Goal: Transaction & Acquisition: Book appointment/travel/reservation

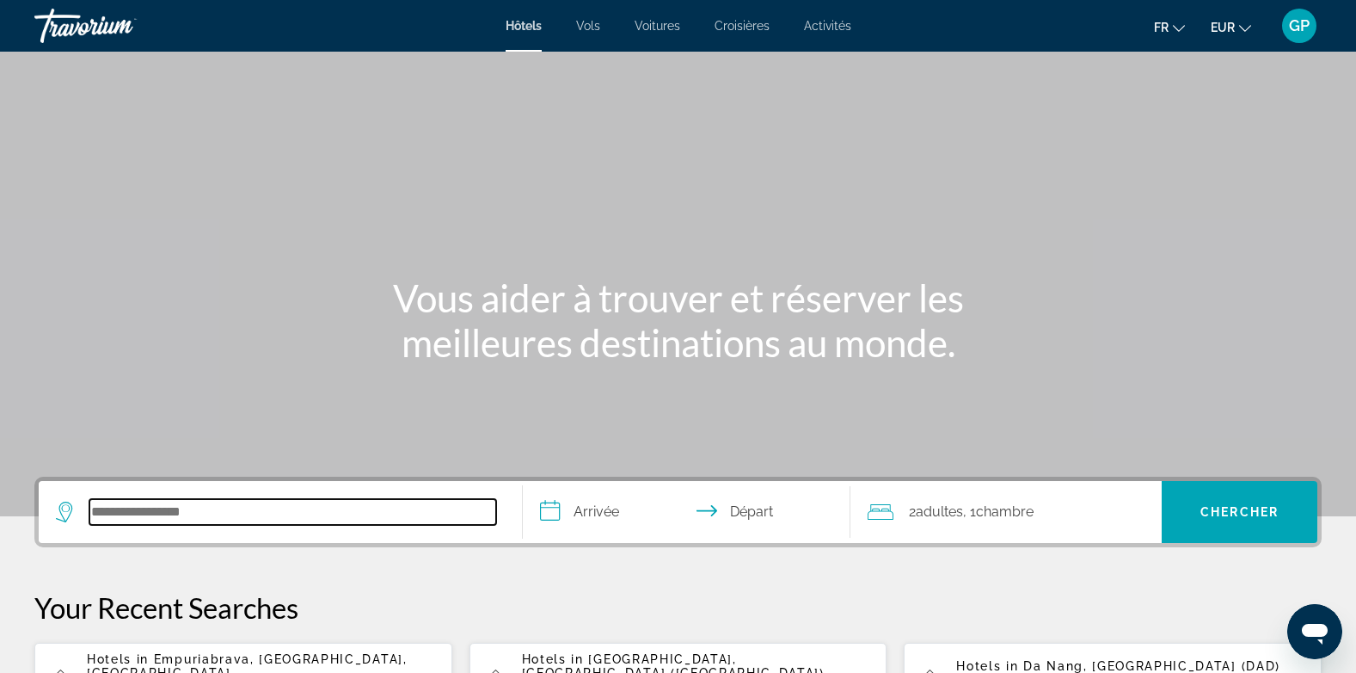
click at [120, 505] on input "Search hotel destination" at bounding box center [292, 512] width 407 height 26
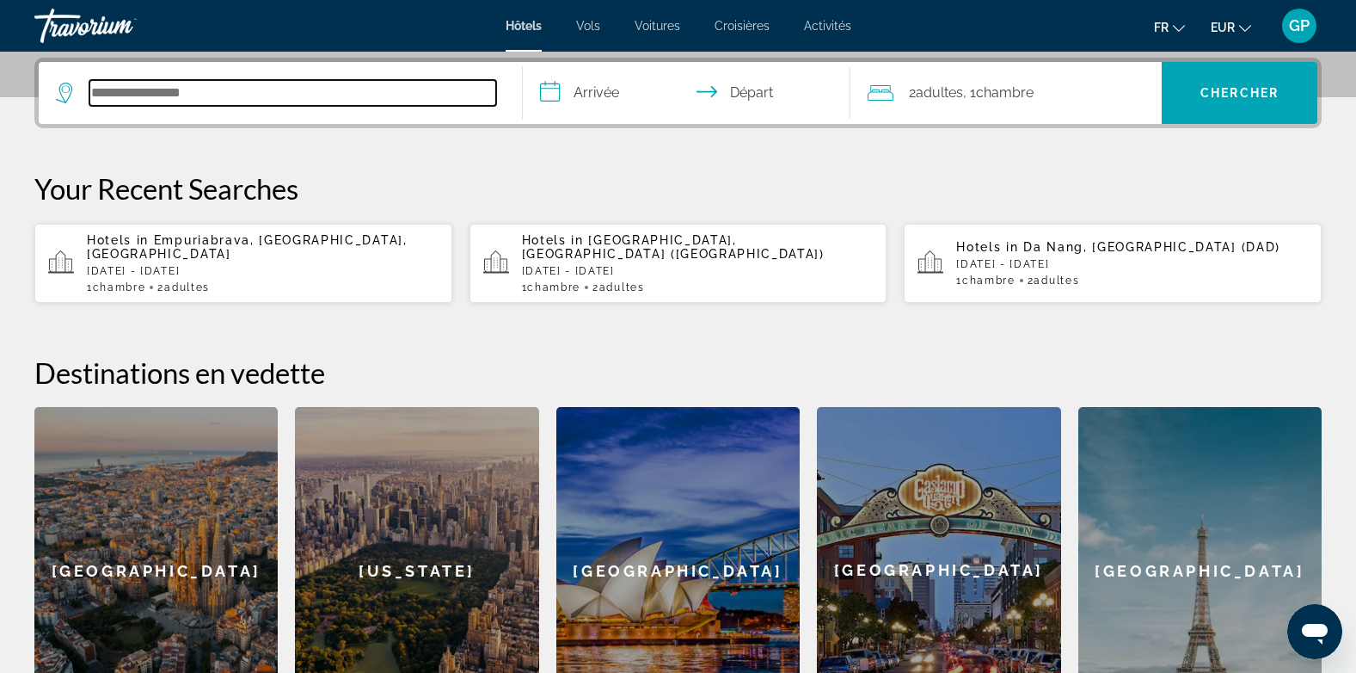
scroll to position [421, 0]
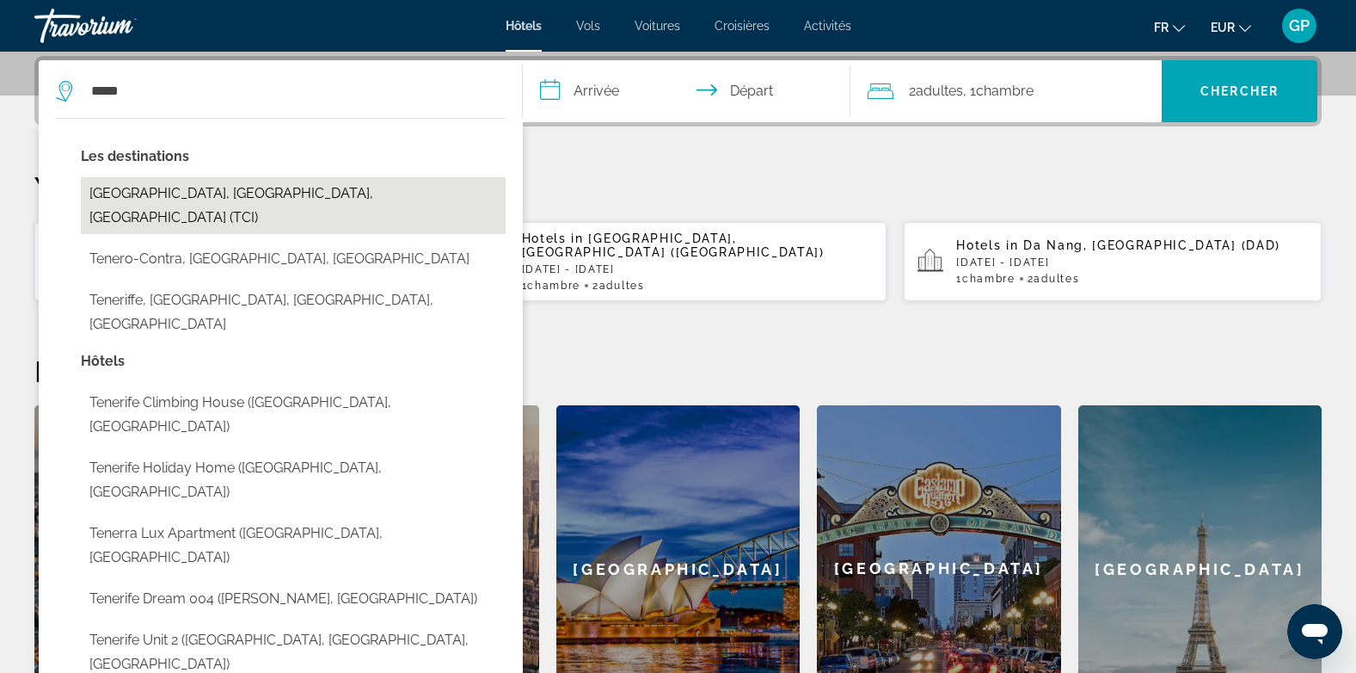
click at [195, 186] on button "[GEOGRAPHIC_DATA], [GEOGRAPHIC_DATA], [GEOGRAPHIC_DATA] (TCI)" at bounding box center [293, 205] width 425 height 57
type input "**********"
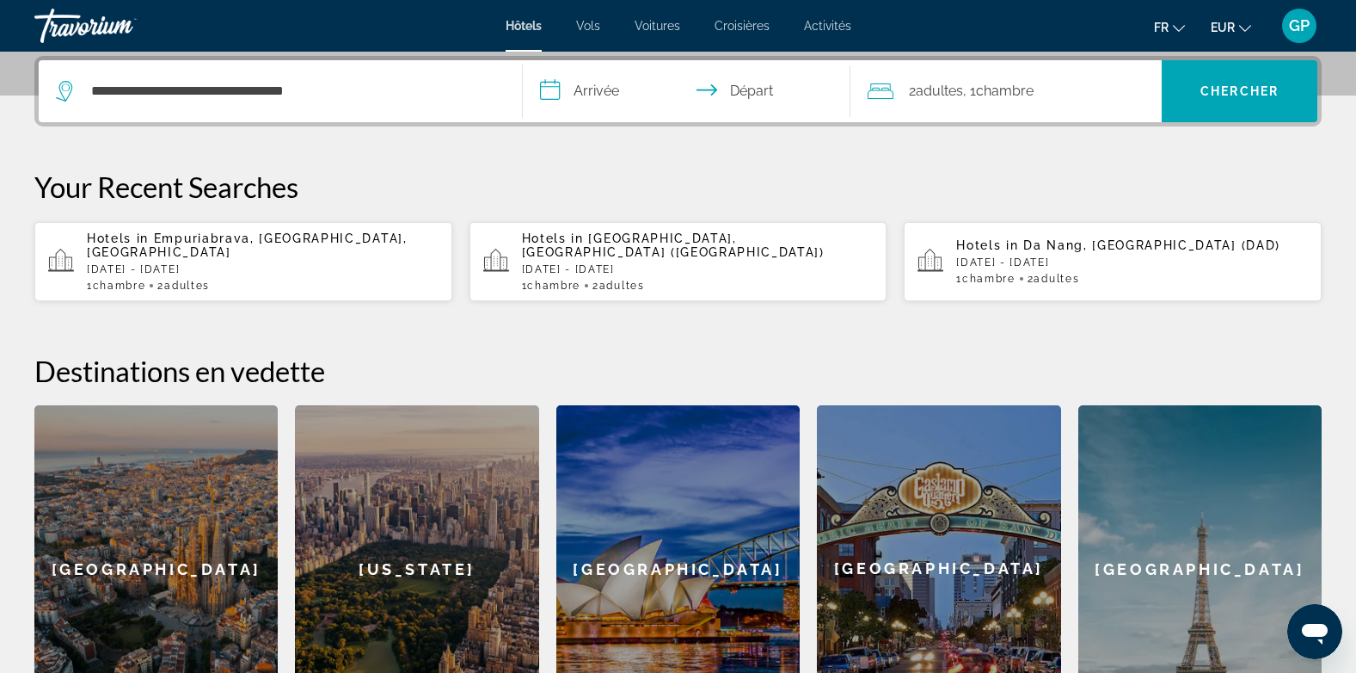
click at [587, 92] on input "**********" at bounding box center [690, 93] width 335 height 67
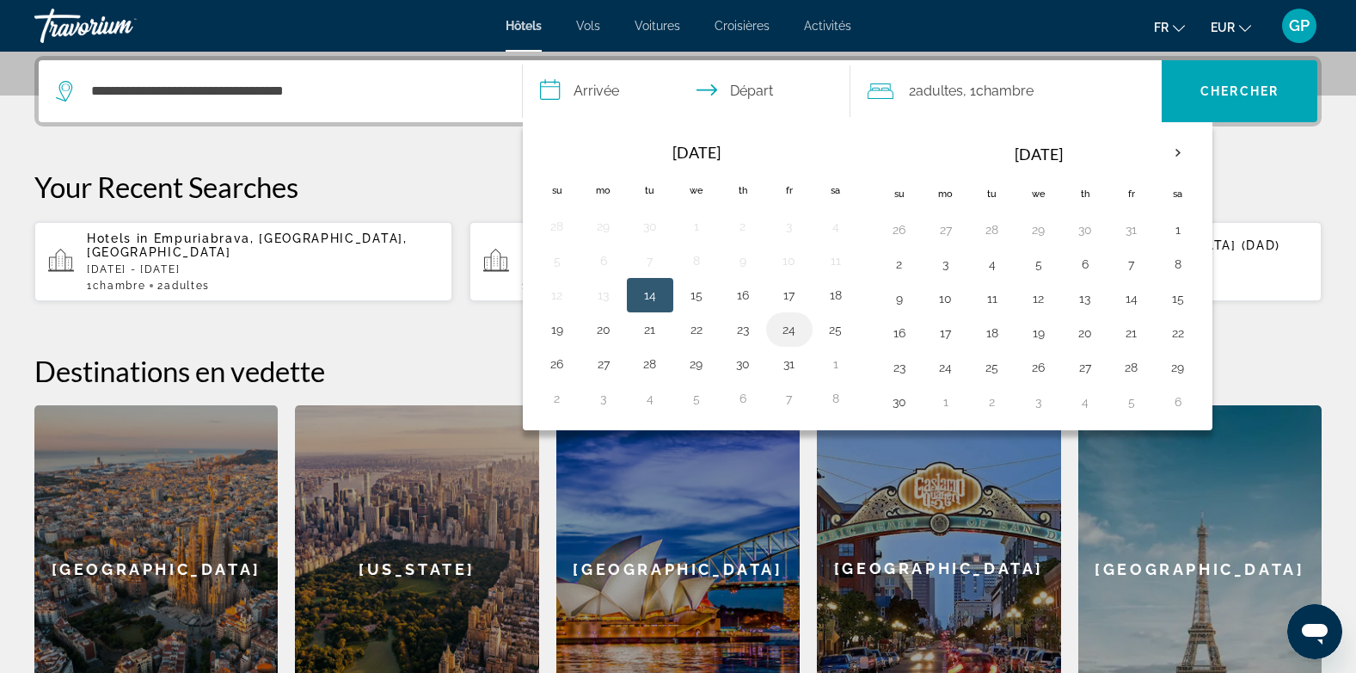
click at [786, 323] on button "24" at bounding box center [790, 329] width 28 height 24
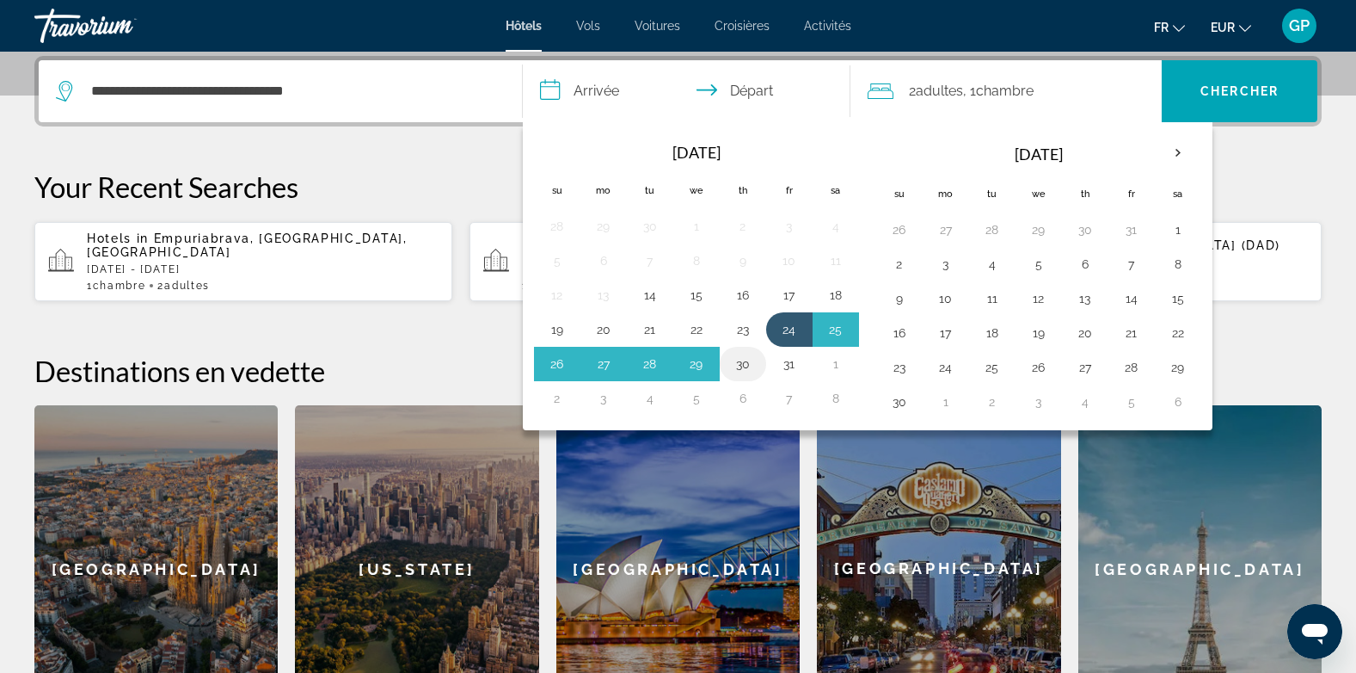
click at [740, 360] on button "30" at bounding box center [743, 364] width 28 height 24
type input "**********"
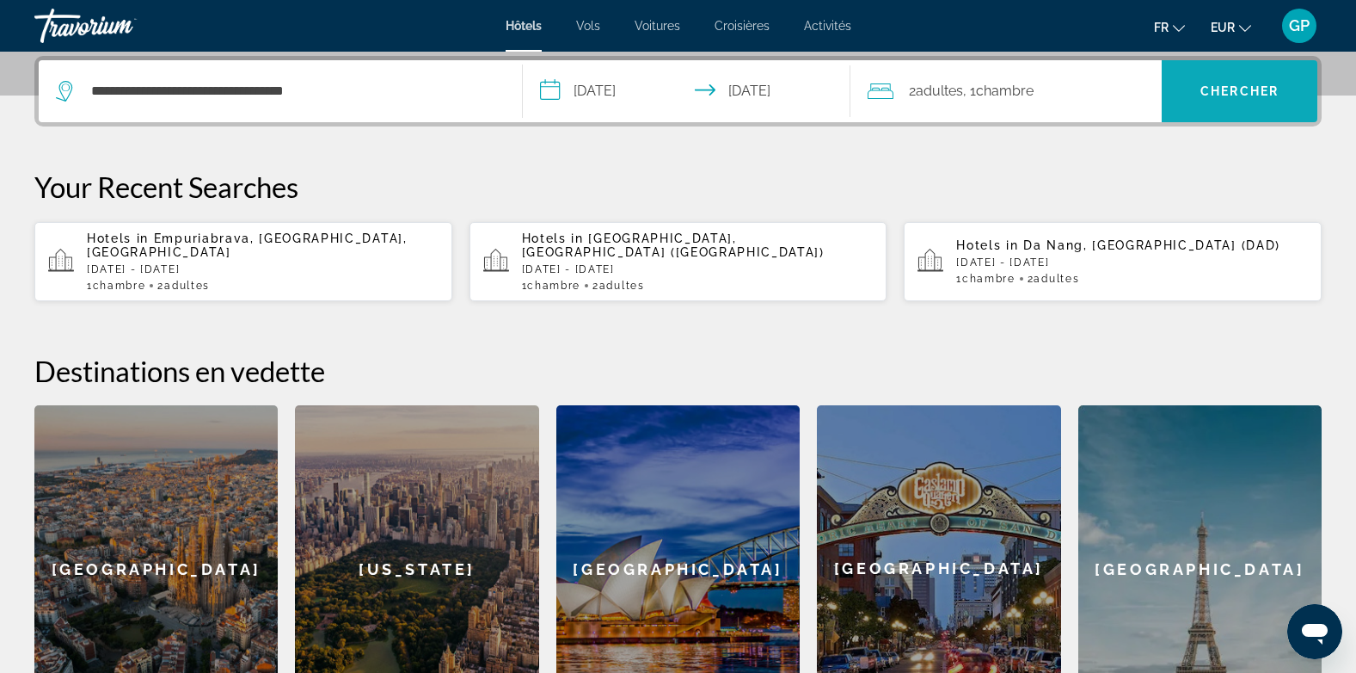
click at [1267, 89] on span "Chercher" at bounding box center [1240, 91] width 78 height 14
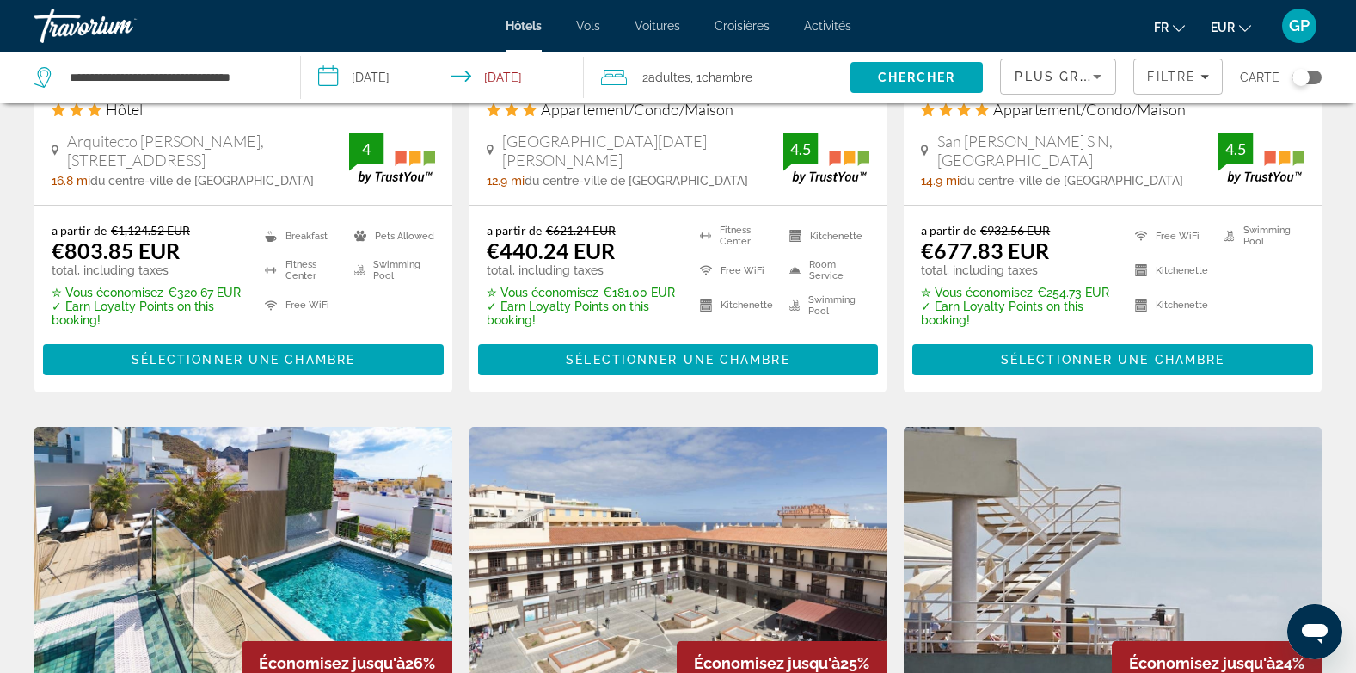
scroll to position [1720, 0]
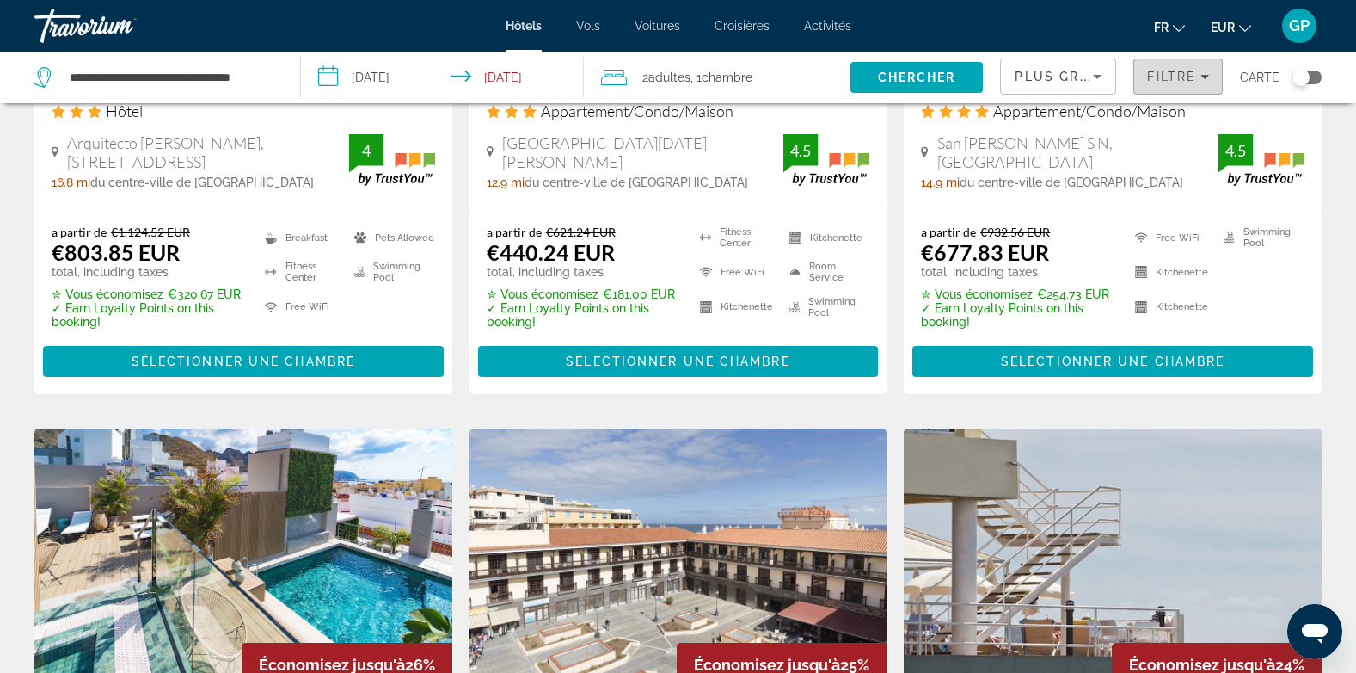
click at [1202, 79] on icon "Filters" at bounding box center [1205, 76] width 9 height 9
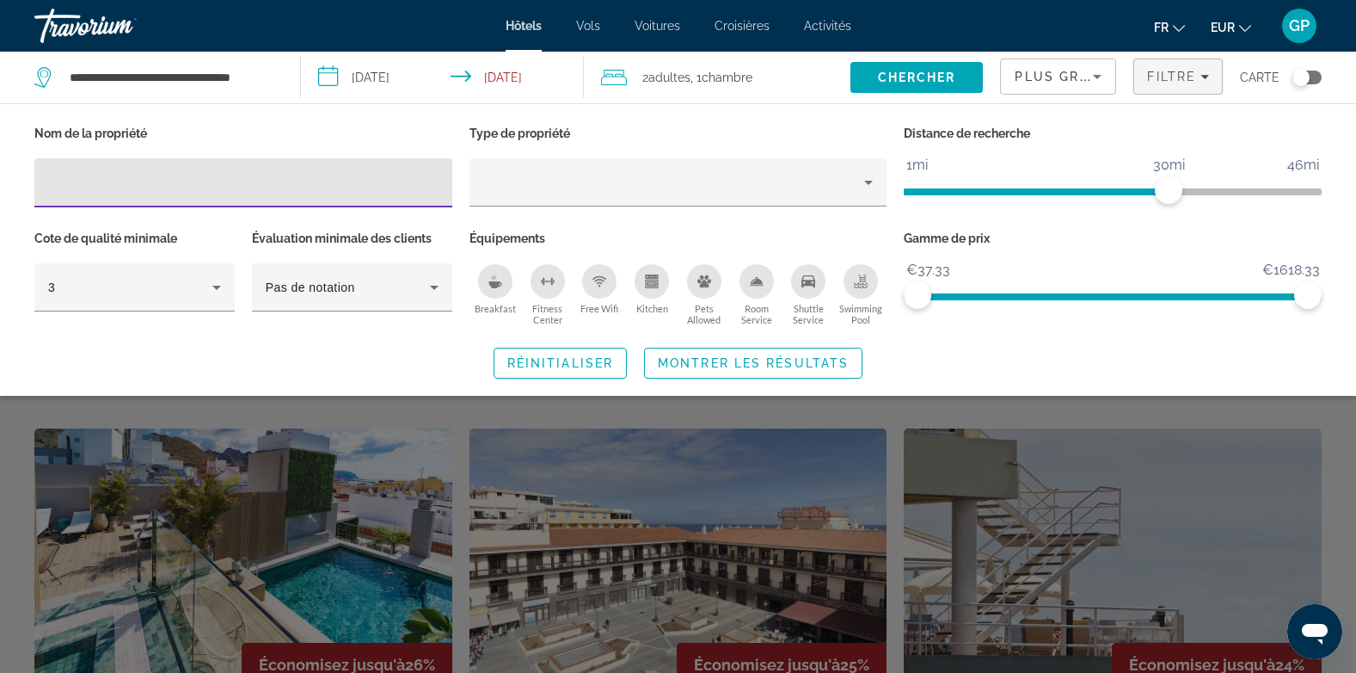
click at [253, 191] on input "Hotel Filters" at bounding box center [243, 183] width 391 height 21
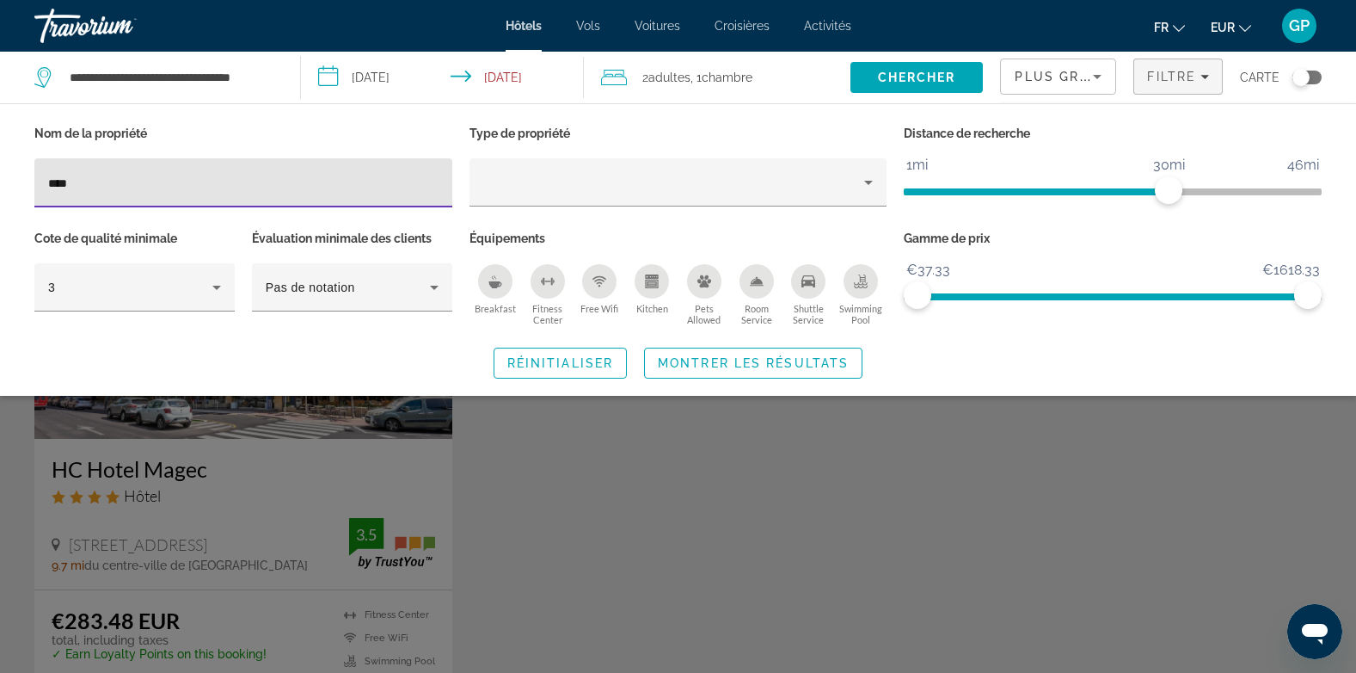
type input "****"
click at [292, 481] on div "Search widget" at bounding box center [678, 465] width 1356 height 415
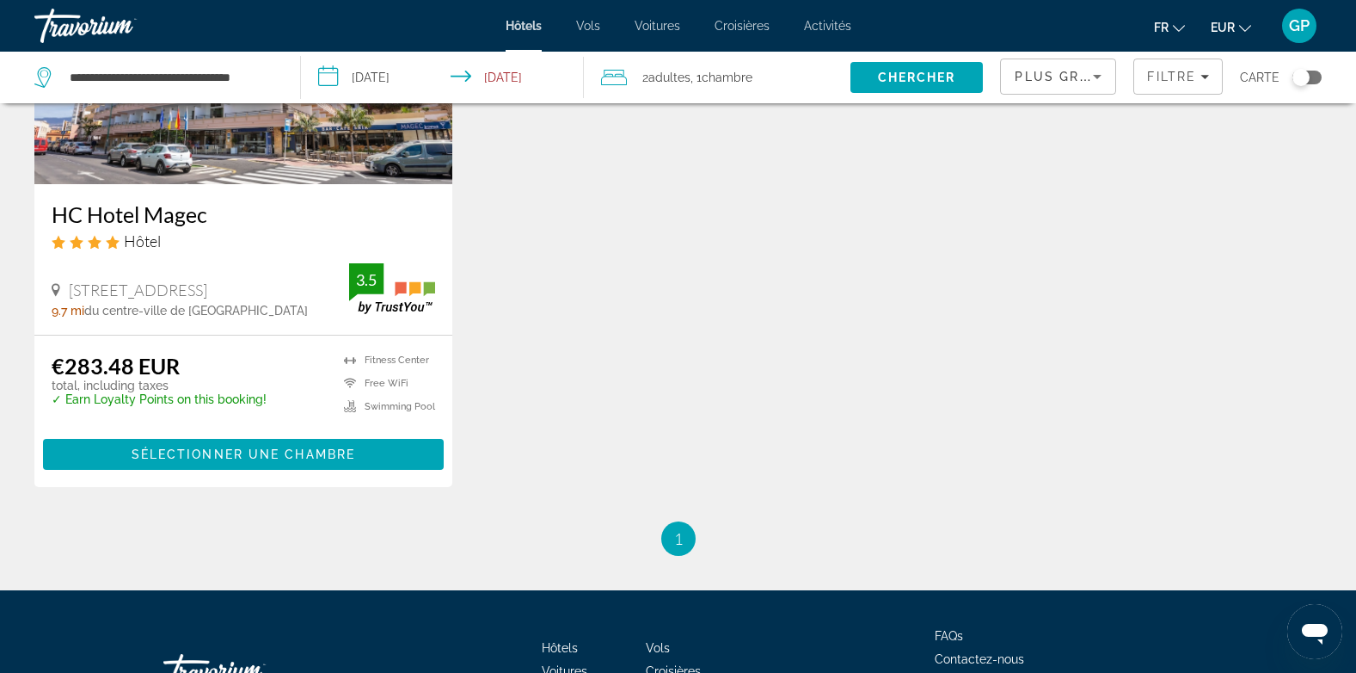
scroll to position [258, 0]
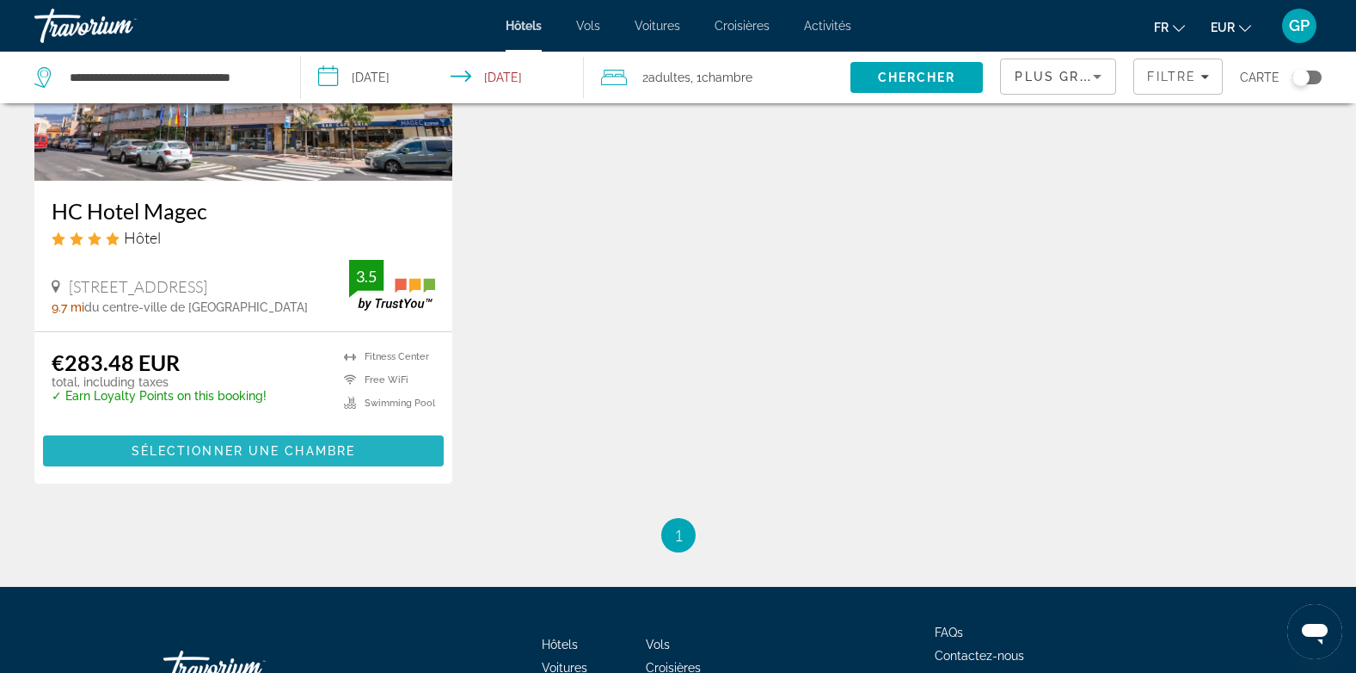
click at [257, 448] on span "Sélectionner une chambre" at bounding box center [244, 451] width 224 height 14
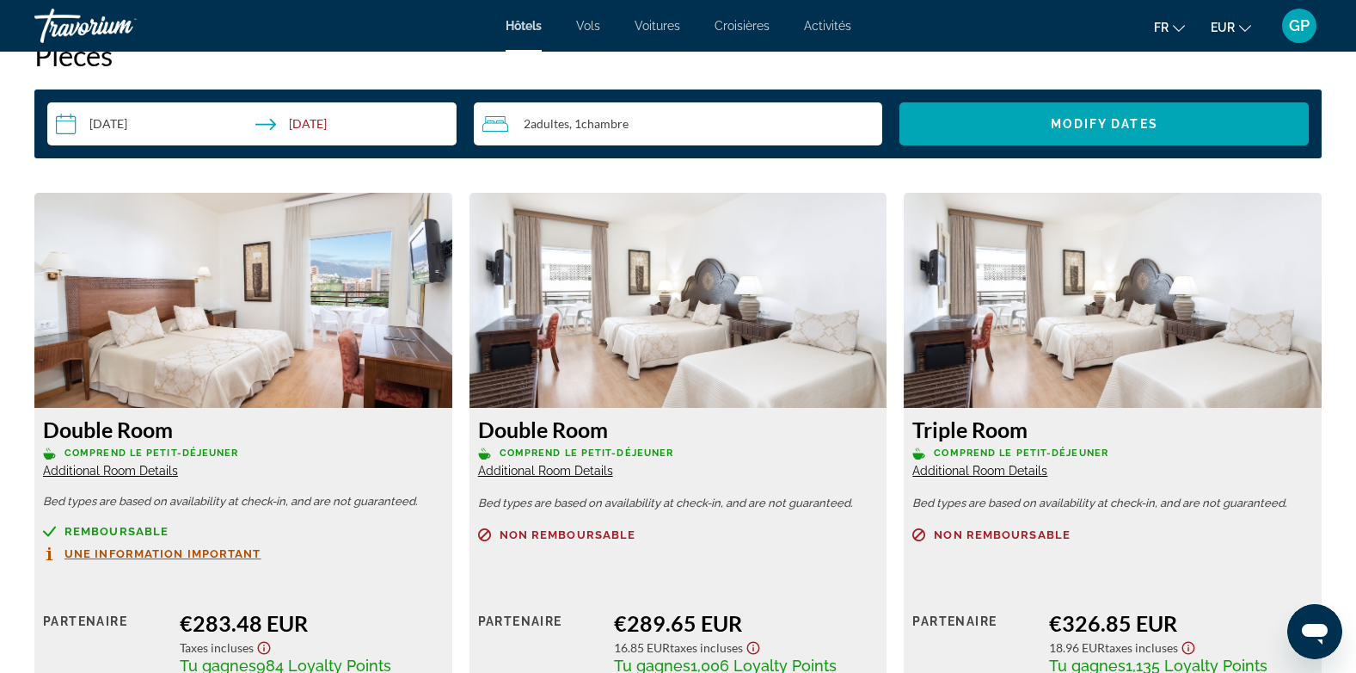
scroll to position [2322, 0]
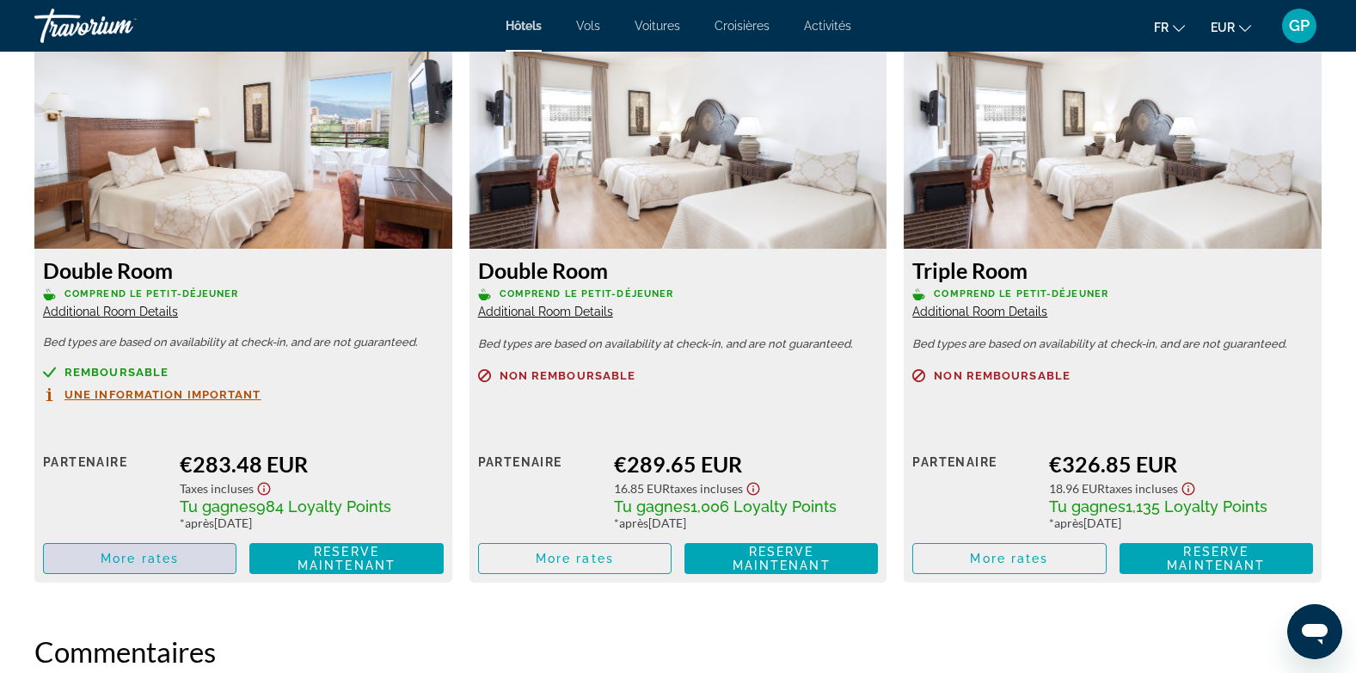
click at [179, 558] on span "More rates" at bounding box center [140, 558] width 78 height 14
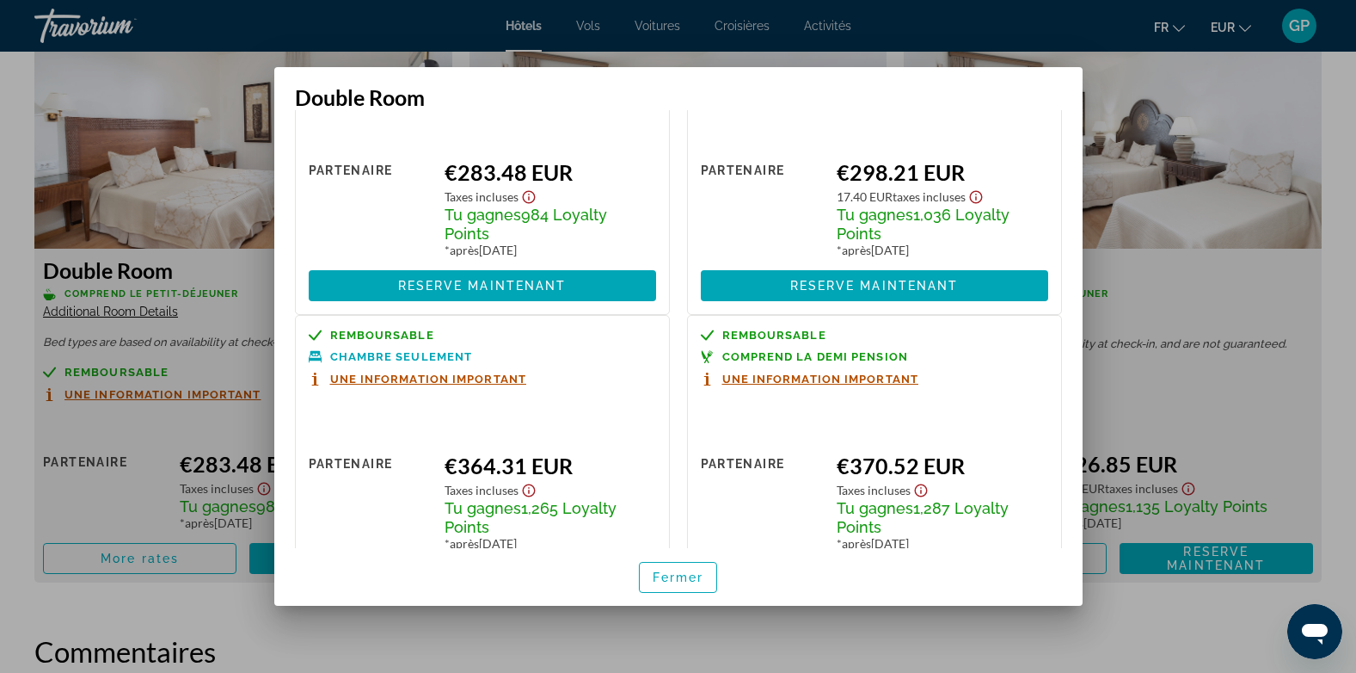
scroll to position [172, 0]
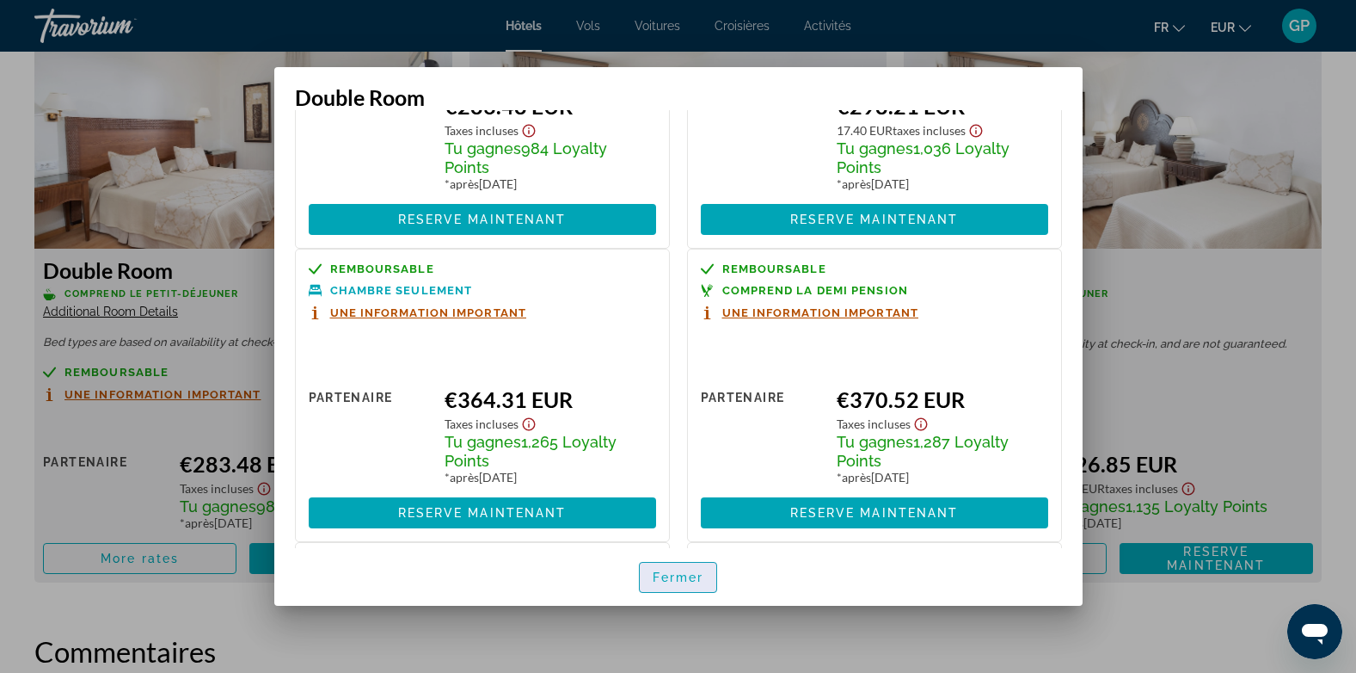
click at [696, 584] on span "button" at bounding box center [678, 577] width 77 height 41
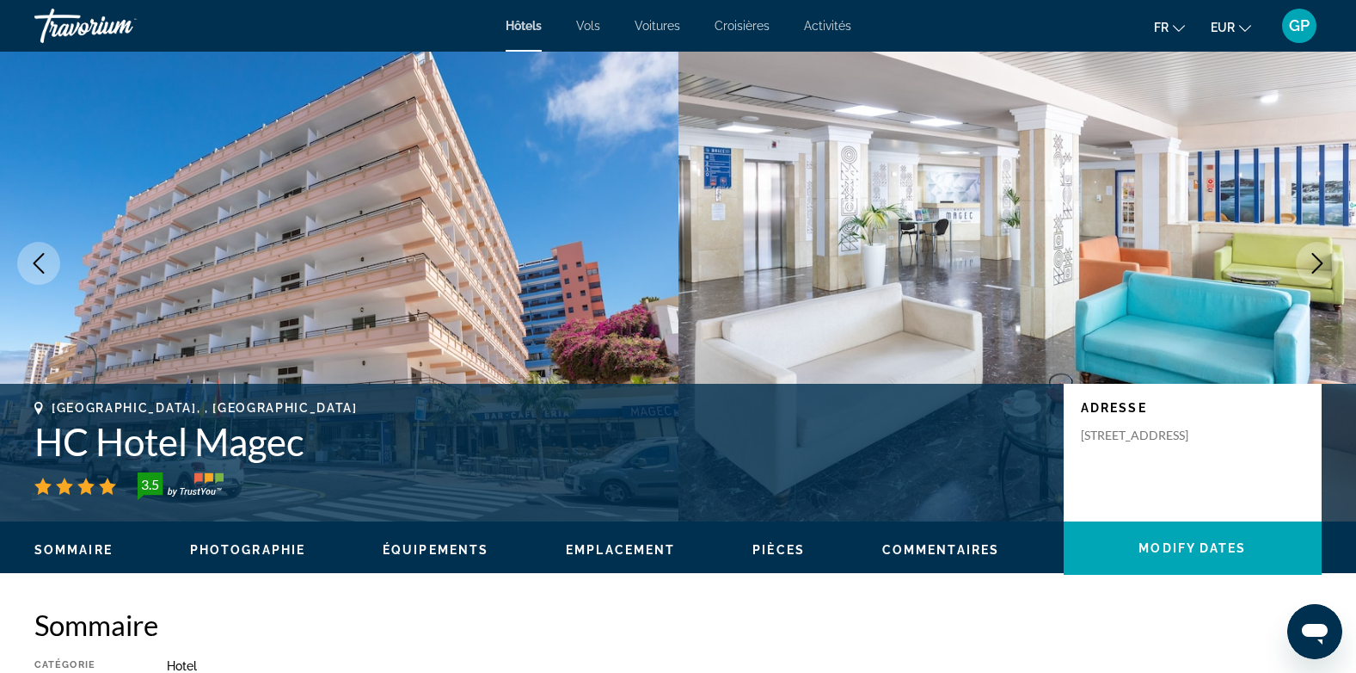
scroll to position [0, 0]
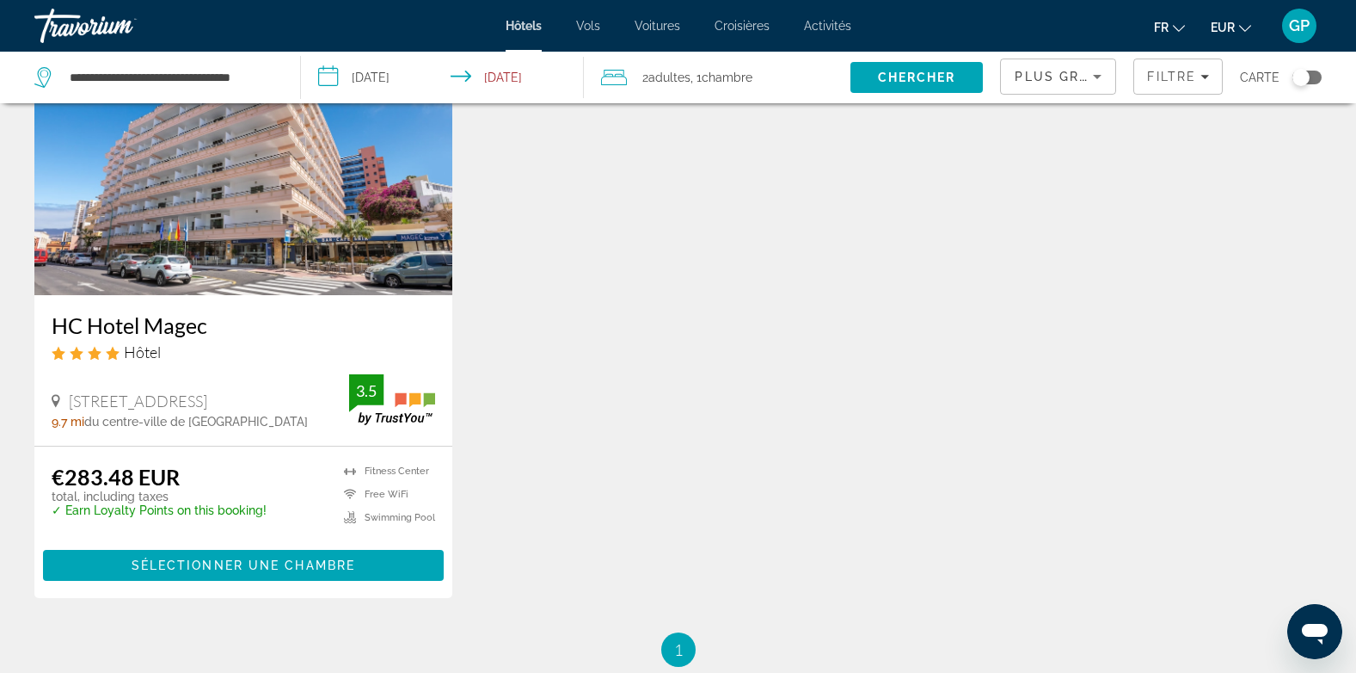
scroll to position [58, 0]
